Goal: Find specific page/section: Find specific page/section

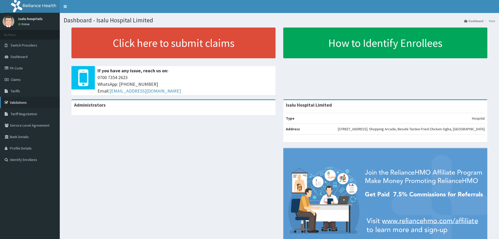
click at [24, 103] on link "Validations" at bounding box center [30, 102] width 60 height 11
click at [18, 70] on link "PA Code" at bounding box center [30, 67] width 60 height 11
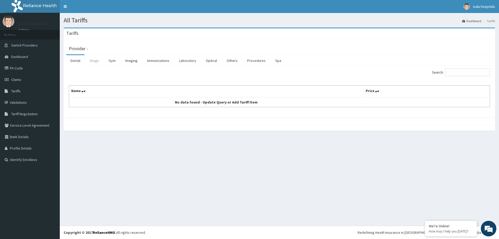
click at [100, 61] on link "Drugs" at bounding box center [94, 60] width 17 height 11
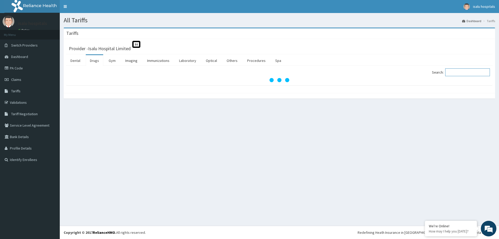
click at [463, 73] on input "Search:" at bounding box center [467, 72] width 45 height 8
type input "METOP"
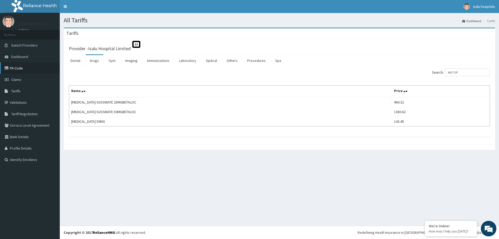
click at [21, 70] on link "PA Code" at bounding box center [30, 67] width 60 height 11
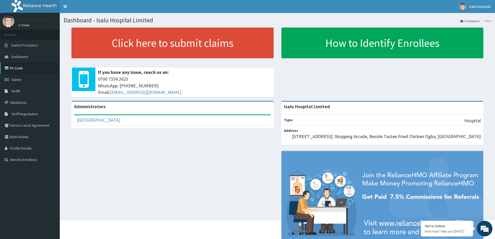
click at [22, 70] on link "PA Code" at bounding box center [30, 67] width 60 height 11
